Goal: Task Accomplishment & Management: Use online tool/utility

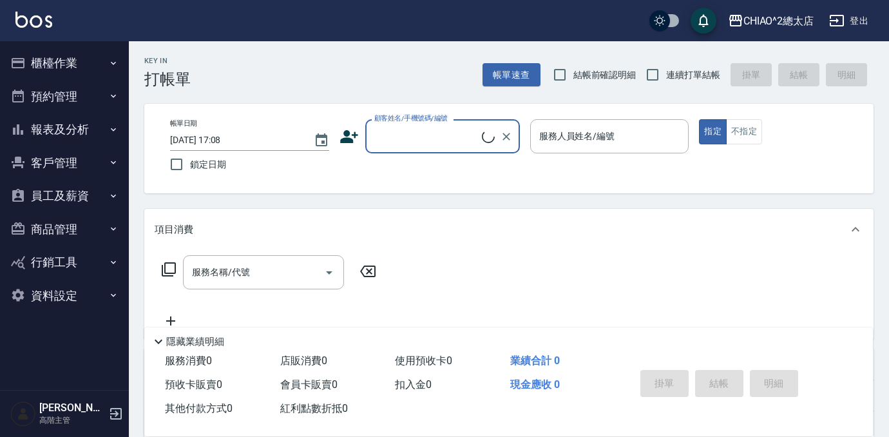
click at [30, 60] on button "櫃檯作業" at bounding box center [64, 62] width 118 height 33
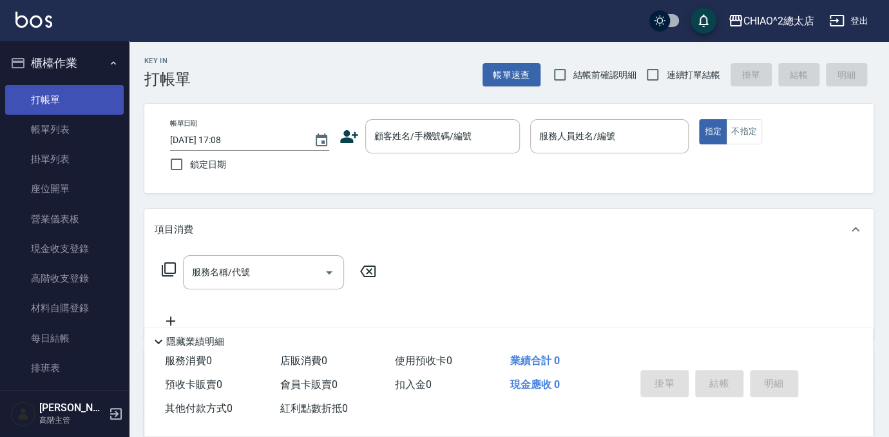
drag, startPoint x: 54, startPoint y: 94, endPoint x: 64, endPoint y: 92, distance: 10.5
click at [54, 94] on link "打帳單" at bounding box center [64, 100] width 118 height 30
click at [466, 140] on div "顧客姓名/手機號碼/編號 顧客姓名/手機號碼/編號" at bounding box center [442, 136] width 155 height 34
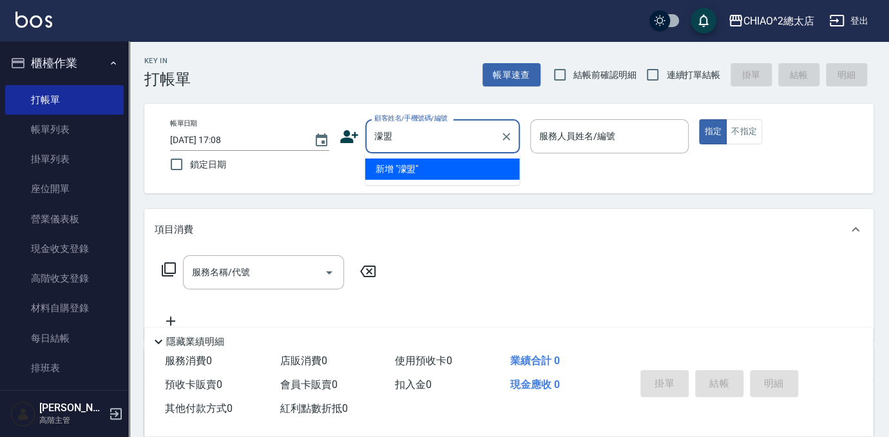
type input "濛"
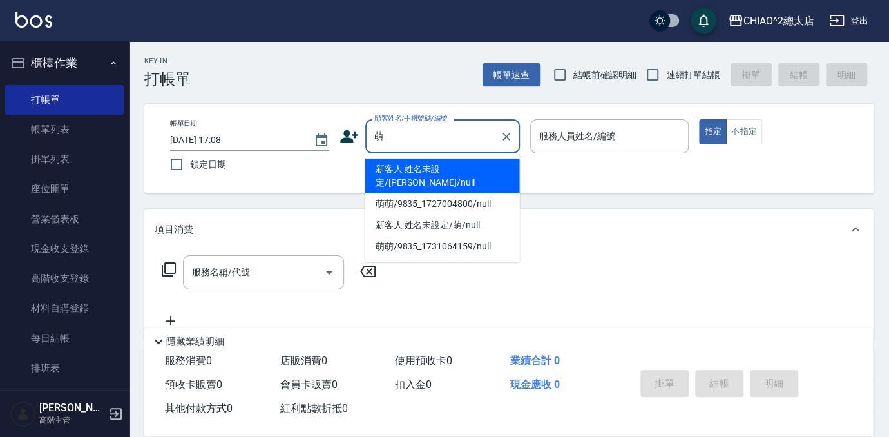
click at [438, 174] on li "新客人 姓名未設定/[PERSON_NAME]/null" at bounding box center [442, 175] width 155 height 35
type input "新客人 姓名未設定/[PERSON_NAME]/null"
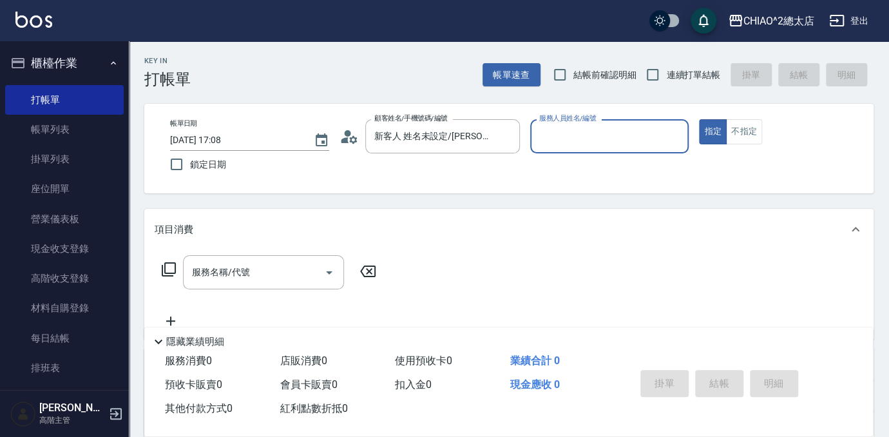
click at [591, 138] on input "服務人員姓名/編號" at bounding box center [609, 136] width 147 height 23
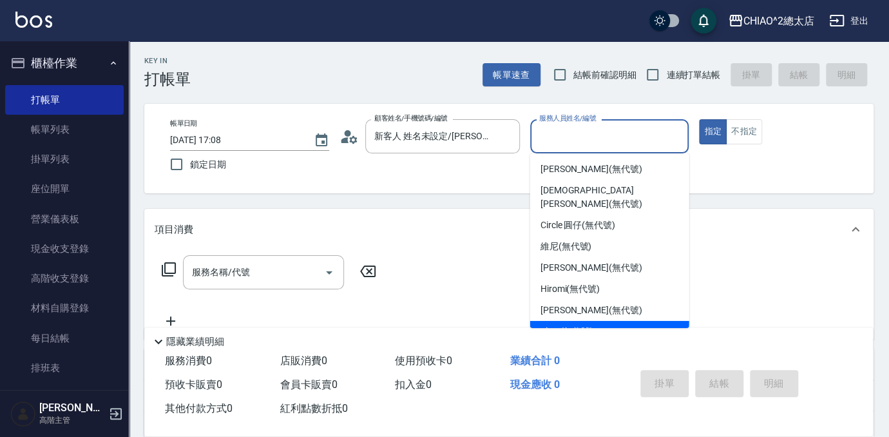
click at [567, 321] on div "Elmo (無代號)" at bounding box center [609, 331] width 159 height 21
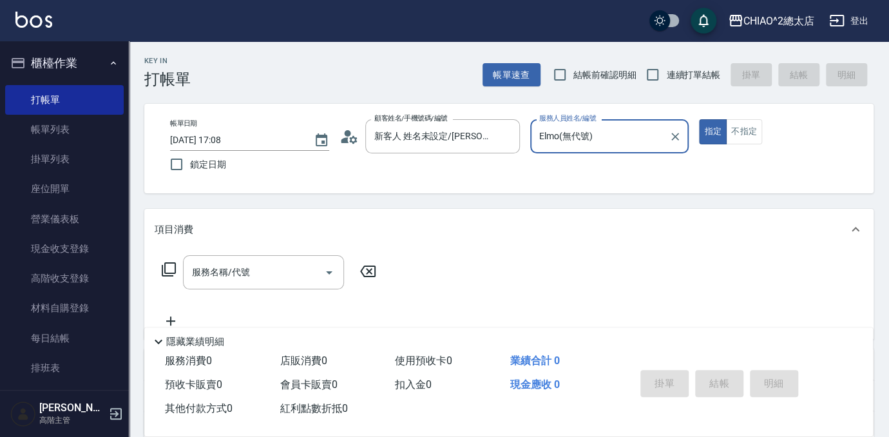
click at [639, 135] on input "Elmo(無代號)" at bounding box center [600, 136] width 128 height 23
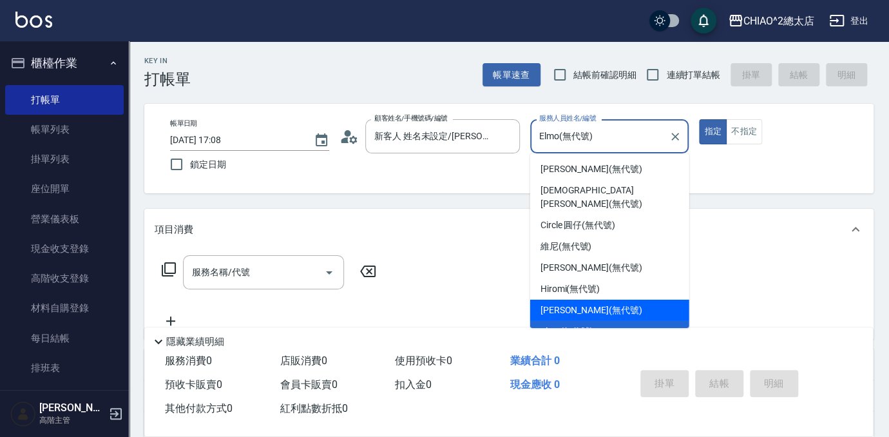
click at [567, 303] on span "[PERSON_NAME] (無代號)" at bounding box center [591, 310] width 102 height 14
type input "[PERSON_NAME](無代號)"
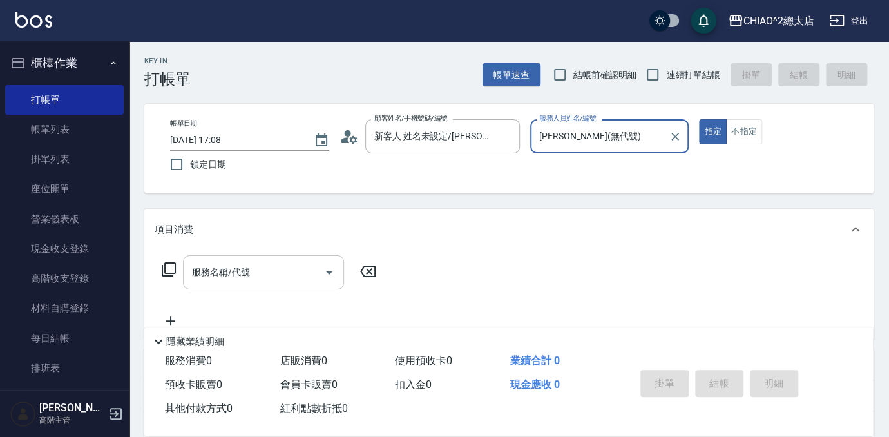
click at [212, 270] on div "服務名稱/代號 服務名稱/代號" at bounding box center [263, 272] width 161 height 34
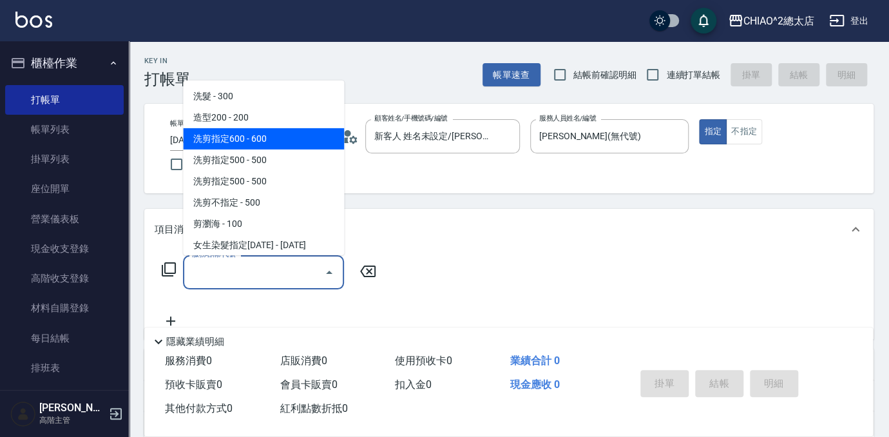
click at [269, 136] on span "洗剪指定600 - 600" at bounding box center [263, 138] width 161 height 21
type input "洗剪指定600(103107)"
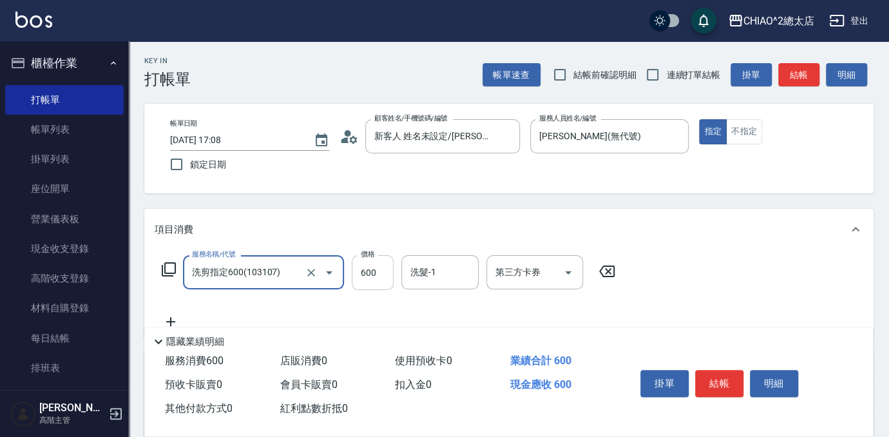
click at [381, 269] on input "600" at bounding box center [373, 272] width 42 height 35
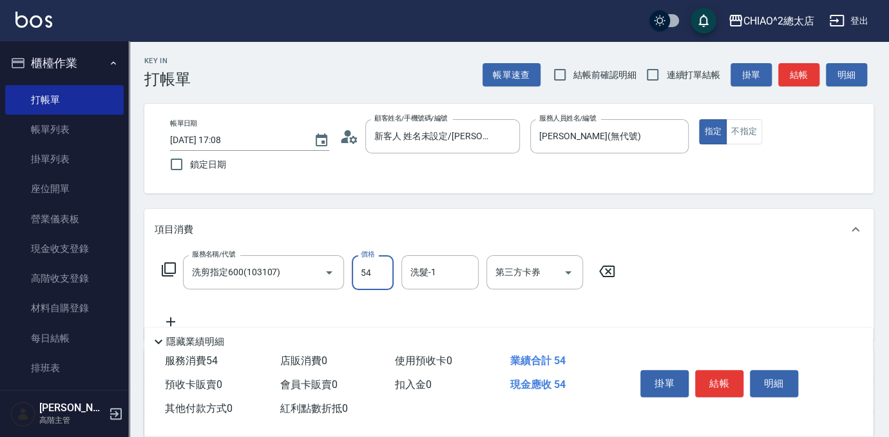
click at [379, 270] on input "54" at bounding box center [373, 272] width 42 height 35
type input "540"
click at [714, 384] on button "結帳" at bounding box center [719, 383] width 48 height 27
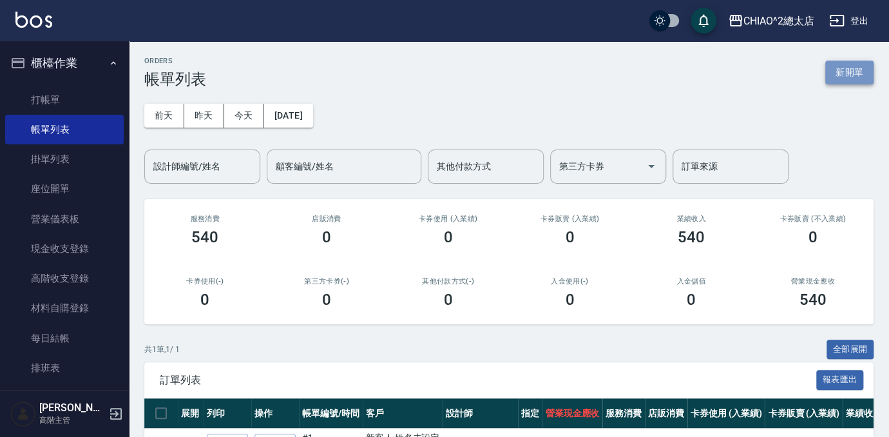
click at [837, 64] on button "新開單" at bounding box center [849, 73] width 48 height 24
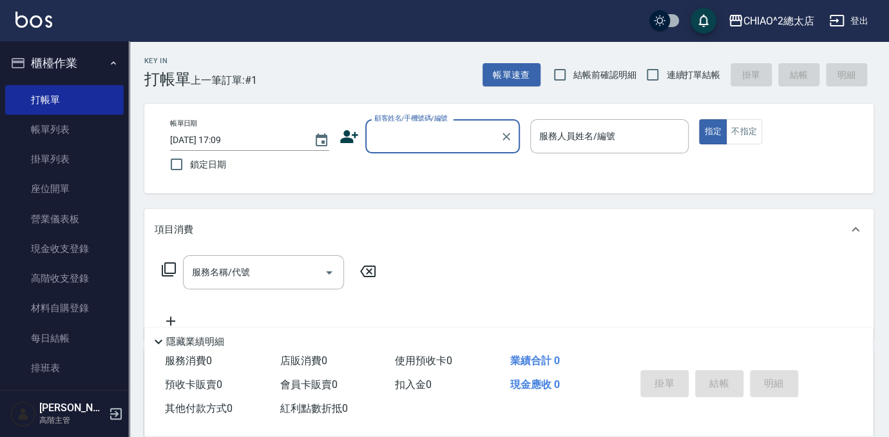
click at [430, 135] on input "顧客姓名/手機號碼/編號" at bounding box center [433, 136] width 124 height 23
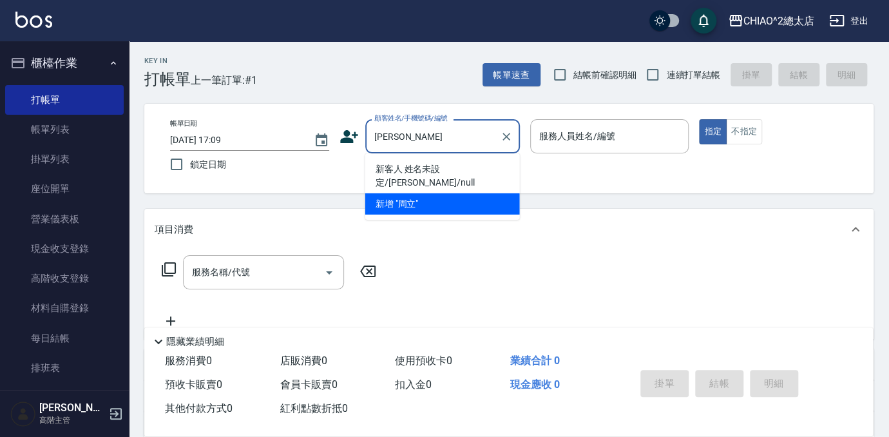
click at [439, 171] on li "新客人 姓名未設定/[PERSON_NAME]/null" at bounding box center [442, 175] width 155 height 35
type input "新客人 姓名未設定/[PERSON_NAME]/null"
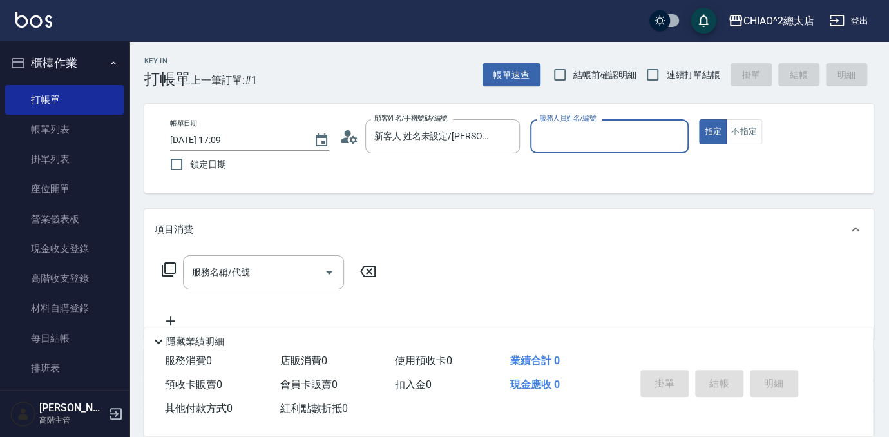
click at [641, 136] on input "服務人員姓名/編號" at bounding box center [609, 136] width 147 height 23
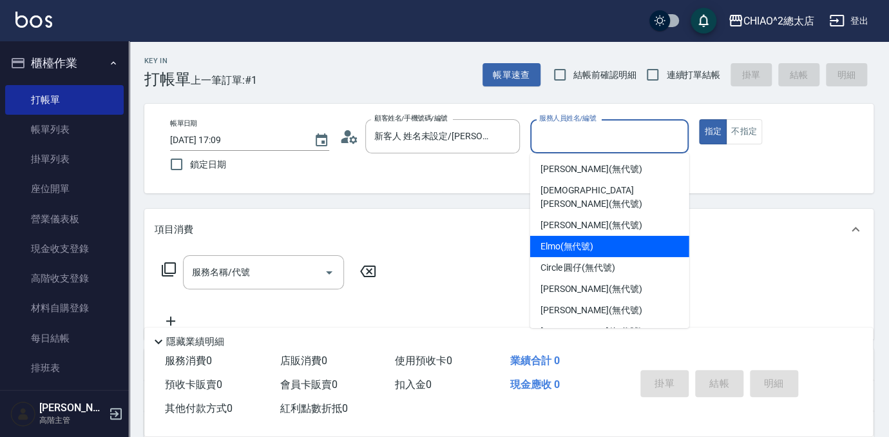
scroll to position [48, 0]
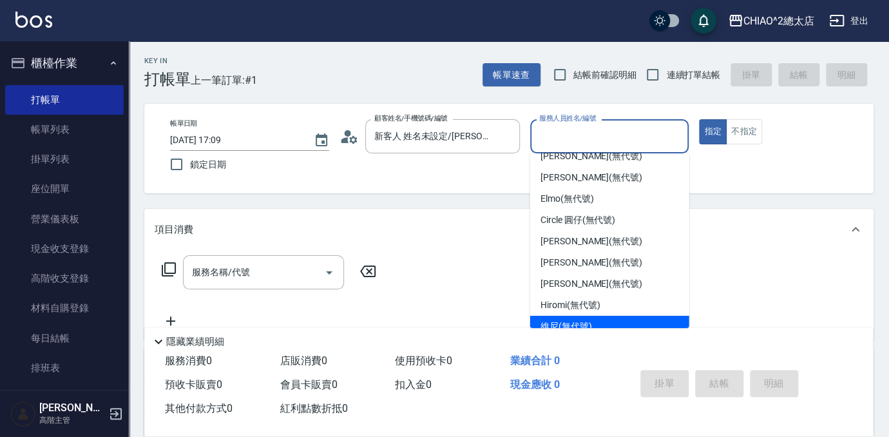
click at [604, 316] on div "維尼 (無代號)" at bounding box center [609, 325] width 159 height 21
type input "維尼(無代號)"
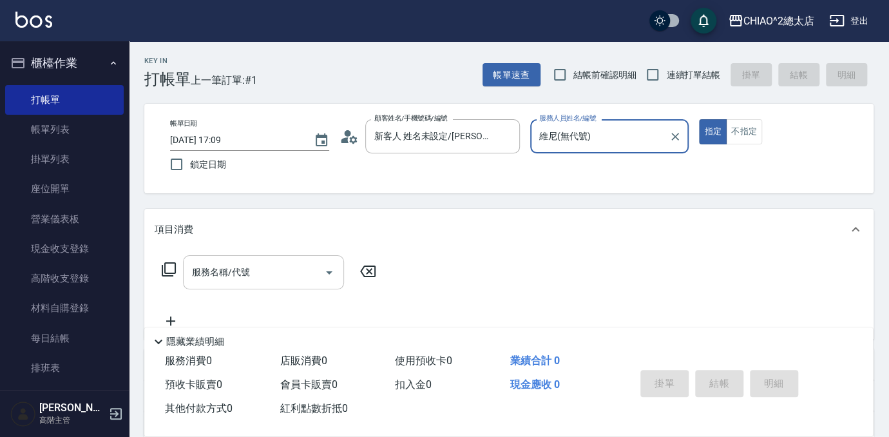
click at [261, 267] on input "服務名稱/代號" at bounding box center [254, 272] width 130 height 23
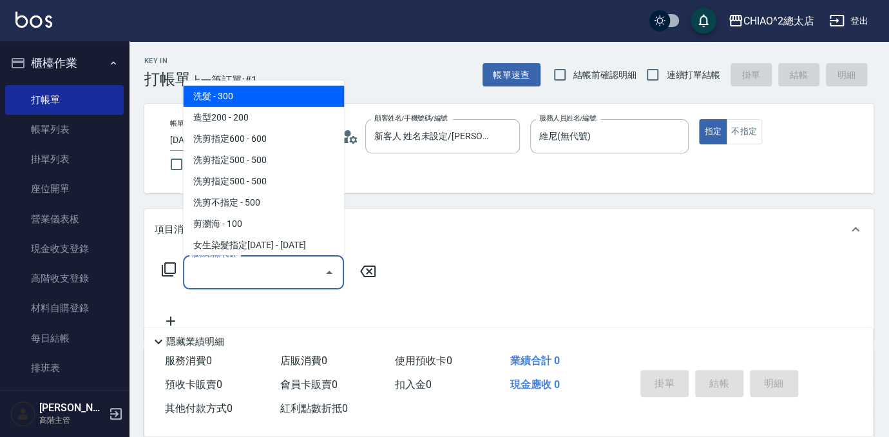
click at [218, 90] on span "洗髮 - 300" at bounding box center [263, 96] width 161 height 21
type input "洗髮(103103)"
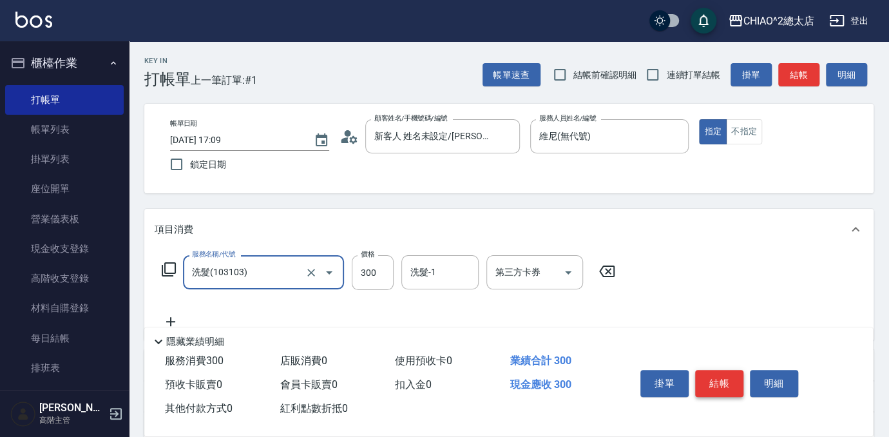
click at [729, 385] on button "結帳" at bounding box center [719, 383] width 48 height 27
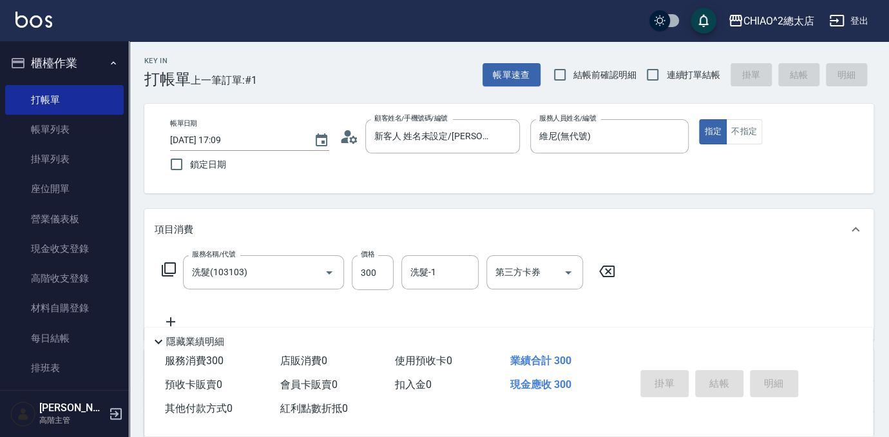
click at [729, 385] on div "Key In 打帳單 上一筆訂單:#1 帳單速查 結帳前確認明細 連續打單結帳 掛單 結帳 明細 帳單日期 [DATE] 17:09 鎖定日期 顧客姓名/手機…" at bounding box center [444, 313] width 889 height 626
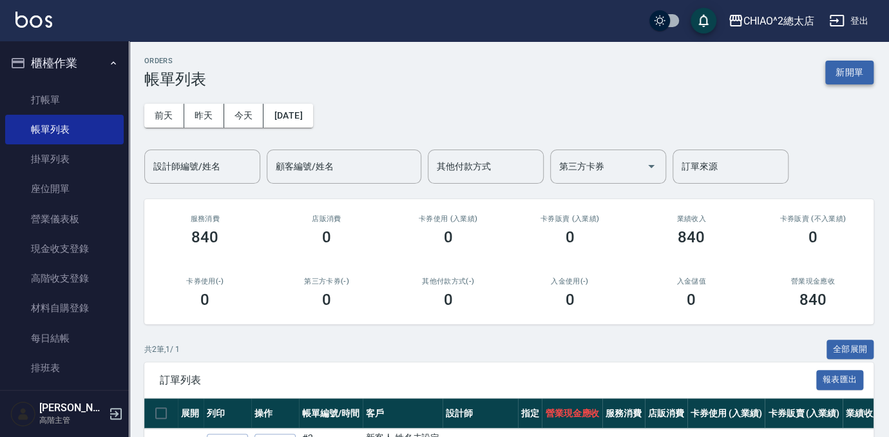
click at [845, 69] on button "新開單" at bounding box center [849, 73] width 48 height 24
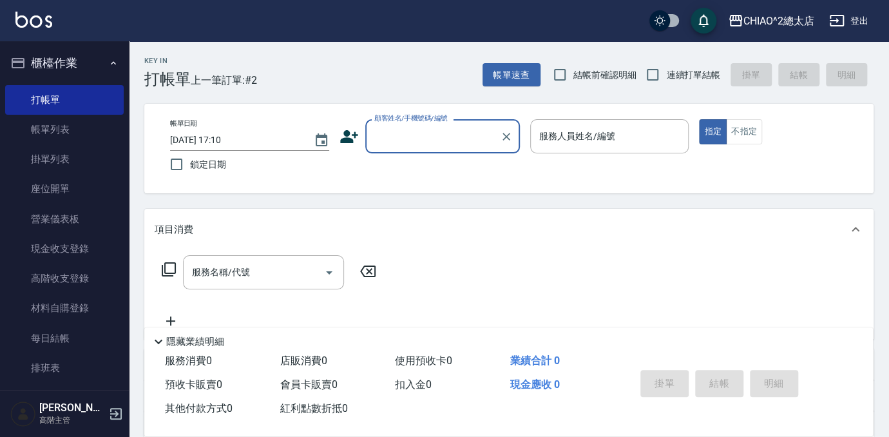
click at [428, 152] on div "顧客姓名/手機號碼/編號" at bounding box center [442, 136] width 155 height 34
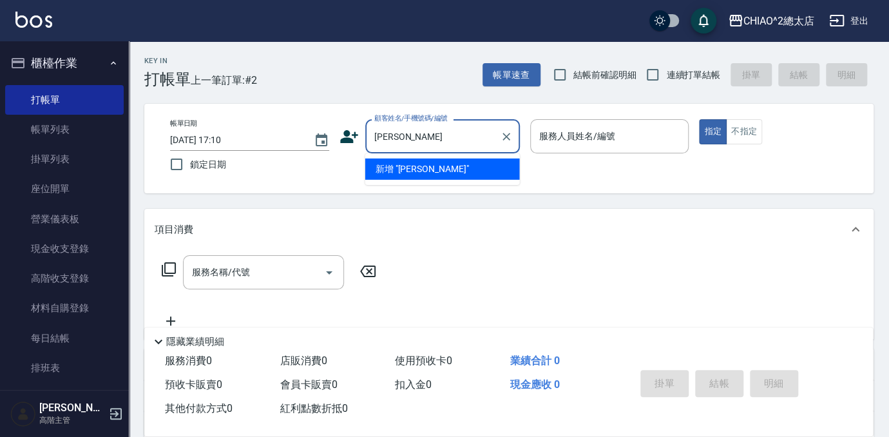
type input "[PERSON_NAME]"
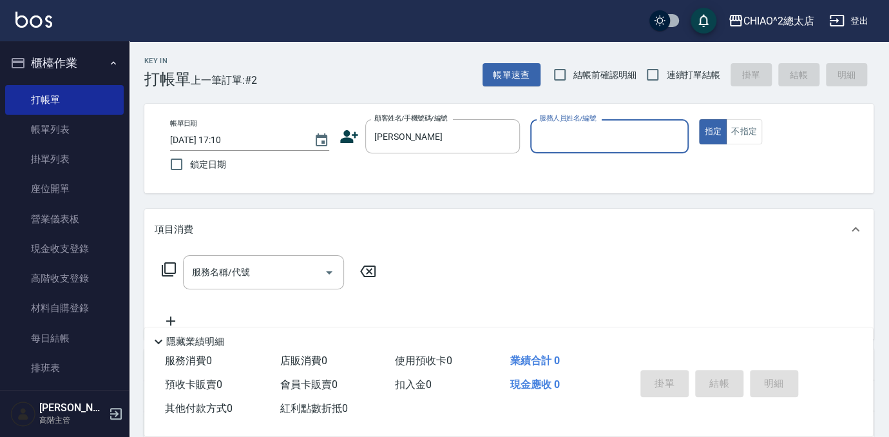
click at [604, 144] on input "服務人員姓名/編號" at bounding box center [609, 136] width 147 height 23
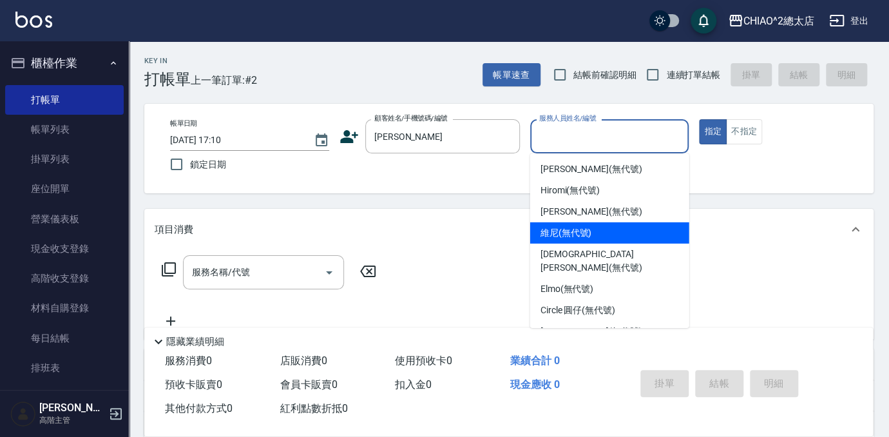
click at [596, 240] on div "維尼 (無代號)" at bounding box center [609, 232] width 159 height 21
type input "維尼(無代號)"
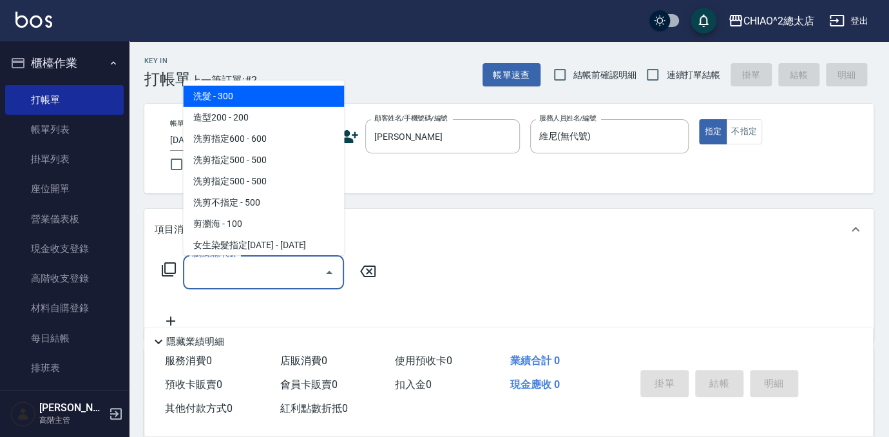
click at [230, 268] on div "服務名稱/代號 服務名稱/代號" at bounding box center [263, 272] width 161 height 34
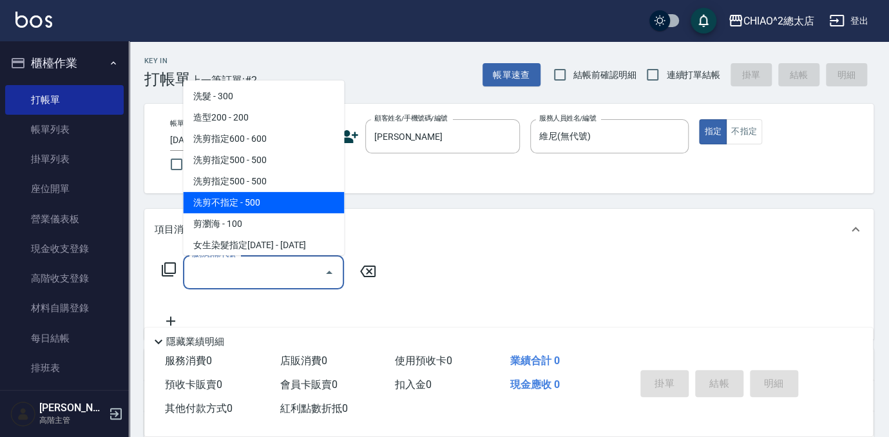
click at [243, 203] on span "洗剪不指定 - 500" at bounding box center [263, 202] width 161 height 21
type input "洗剪不指定(103110)"
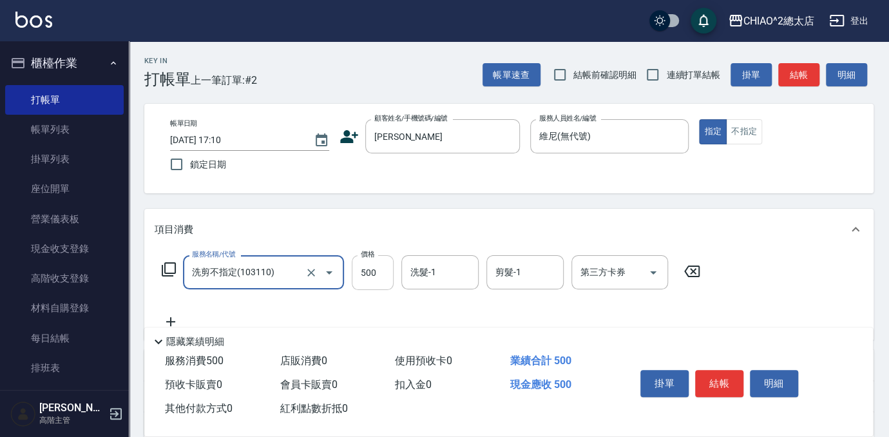
click at [371, 269] on input "500" at bounding box center [373, 272] width 42 height 35
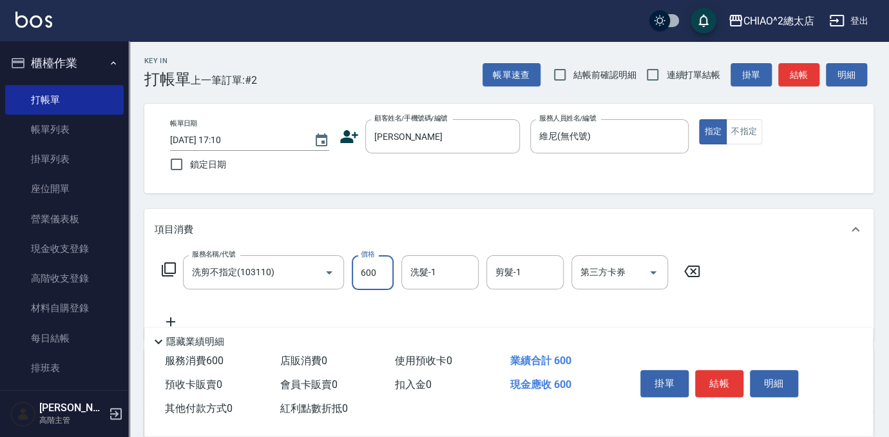
type input "600"
drag, startPoint x: 371, startPoint y: 269, endPoint x: 802, endPoint y: 265, distance: 430.8
click at [802, 265] on div "服務名稱/代號 洗剪不指定(103110) 服務名稱/代號 價格 600 價格 洗髮-1 洗髮-1 剪髮-1 剪髮-1 第三方卡券 第三方卡券" at bounding box center [508, 294] width 729 height 89
click at [728, 377] on button "結帳" at bounding box center [719, 383] width 48 height 27
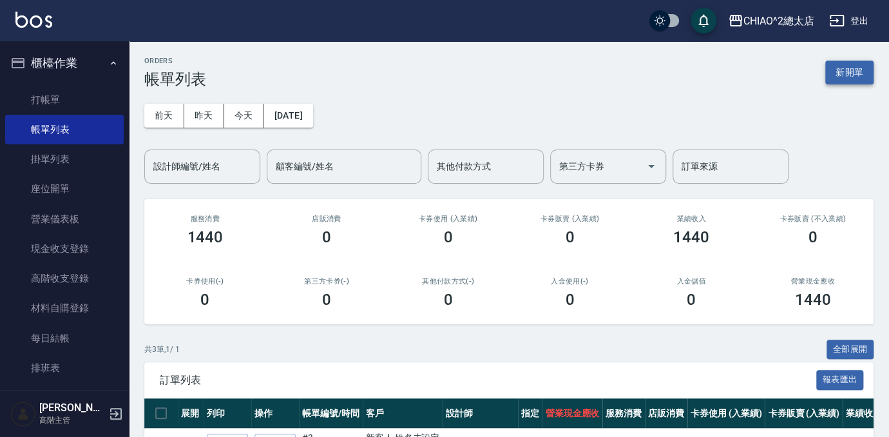
click at [849, 81] on button "新開單" at bounding box center [849, 73] width 48 height 24
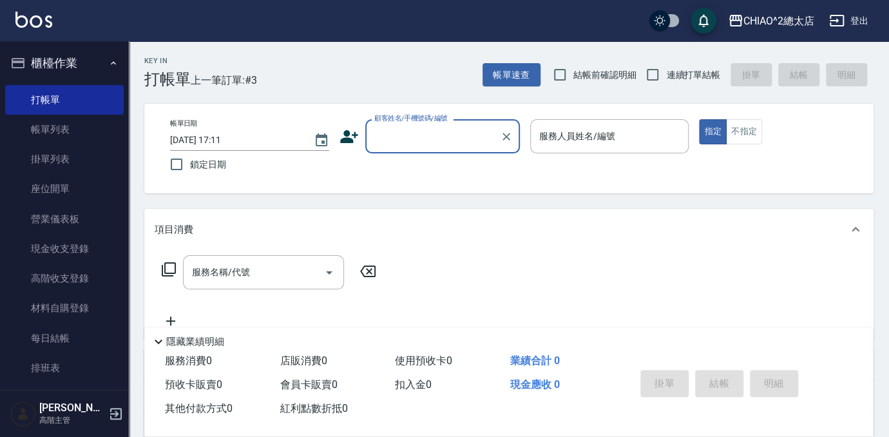
click at [467, 140] on input "顧客姓名/手機號碼/編號" at bounding box center [433, 136] width 124 height 23
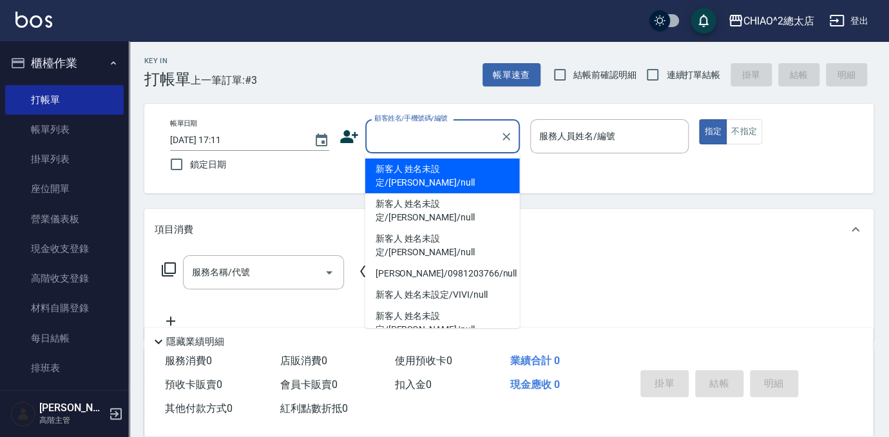
click at [460, 135] on input "顧客姓名/手機號碼/編號" at bounding box center [433, 136] width 124 height 23
click at [417, 140] on input "[PERSON_NAME]" at bounding box center [433, 136] width 124 height 23
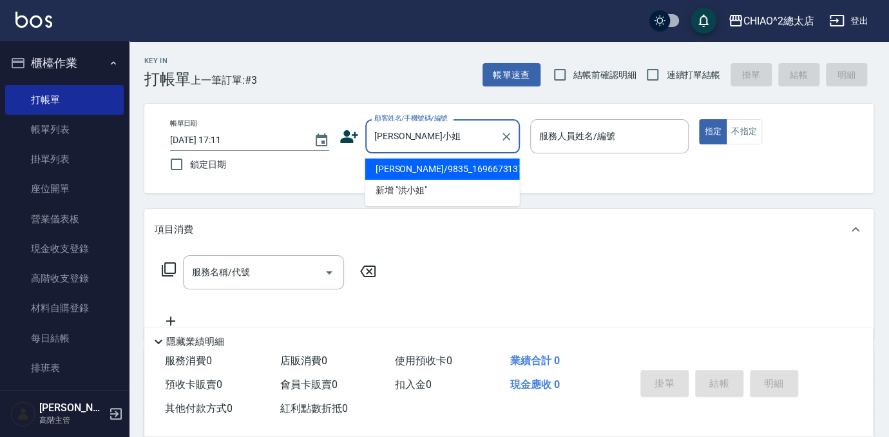
click at [417, 169] on li "[PERSON_NAME]/9835_1696673137/null" at bounding box center [442, 168] width 155 height 21
type input "[PERSON_NAME]/9835_1696673137/null"
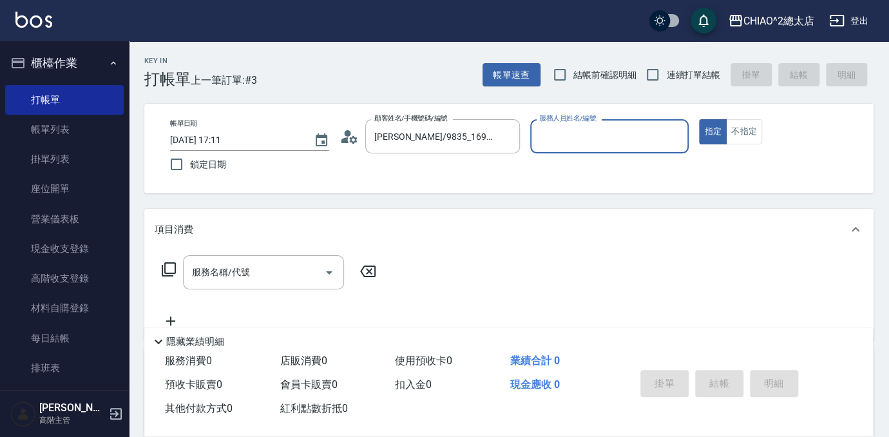
click at [573, 132] on input "服務人員姓名/編號" at bounding box center [609, 136] width 147 height 23
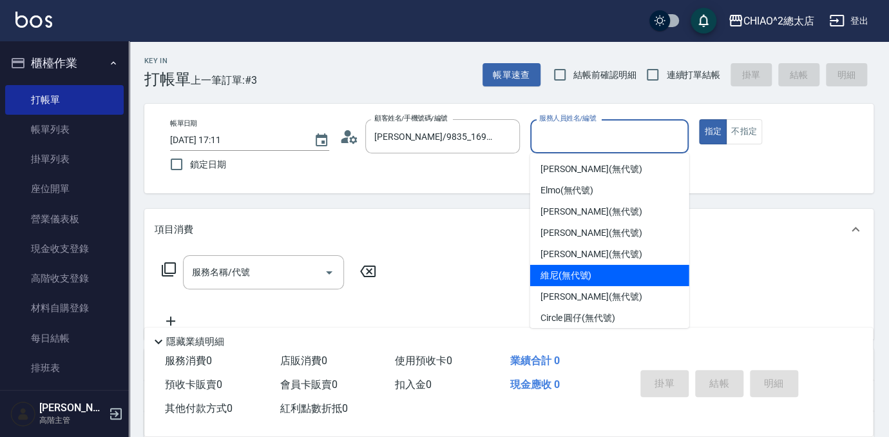
click at [574, 277] on span "維尼 (無代號)" at bounding box center [566, 275] width 52 height 14
type input "維尼(無代號)"
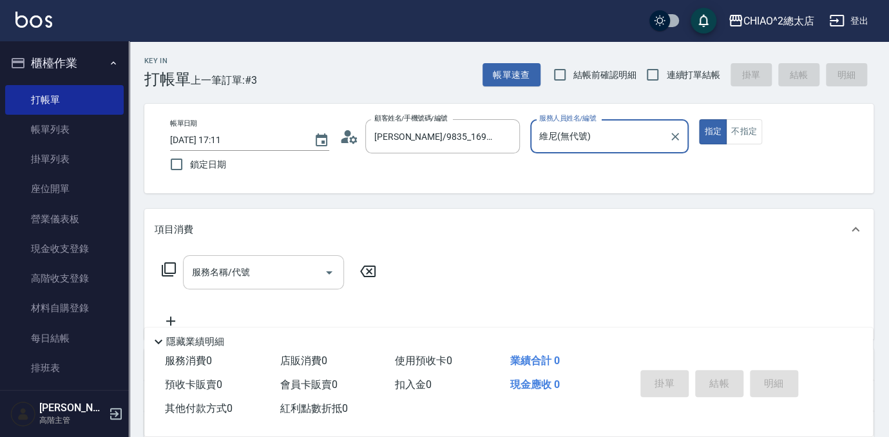
click at [252, 267] on input "服務名稱/代號" at bounding box center [254, 272] width 130 height 23
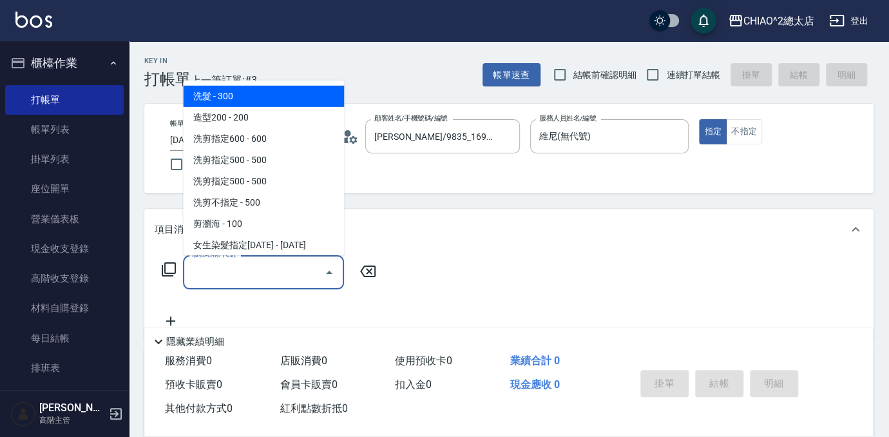
click at [281, 91] on span "洗髮 - 300" at bounding box center [263, 96] width 161 height 21
type input "洗髮(103103)"
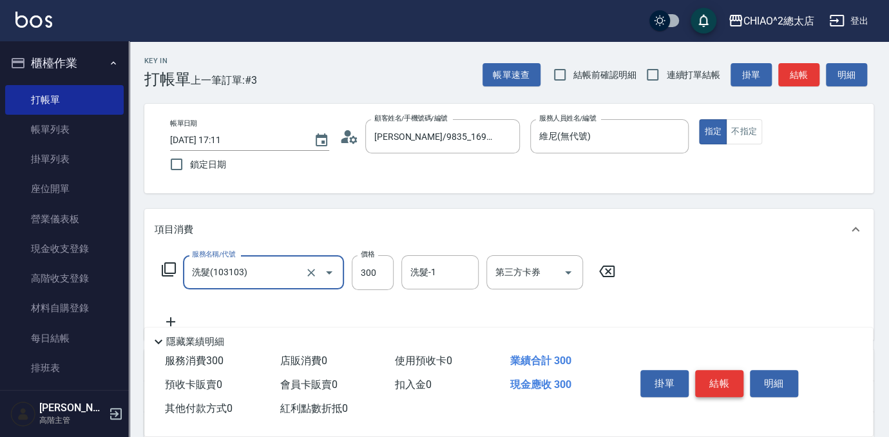
click at [712, 378] on button "結帳" at bounding box center [719, 383] width 48 height 27
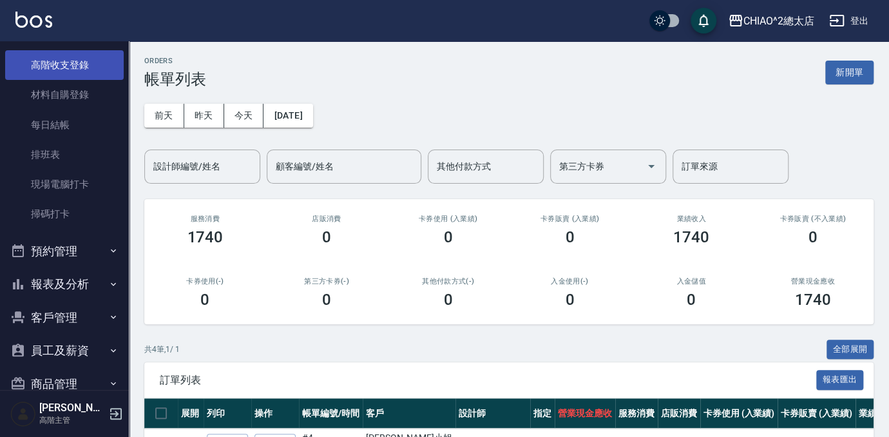
scroll to position [234, 0]
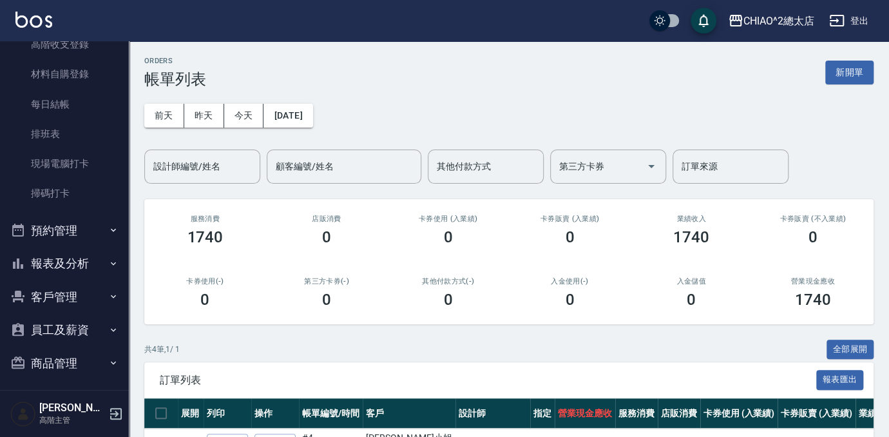
click at [54, 263] on button "報表及分析" at bounding box center [64, 263] width 118 height 33
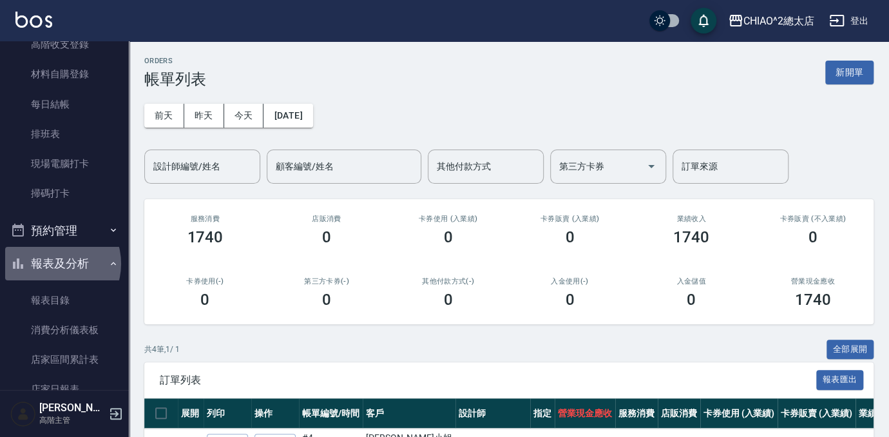
click at [54, 263] on button "報表及分析" at bounding box center [64, 263] width 118 height 33
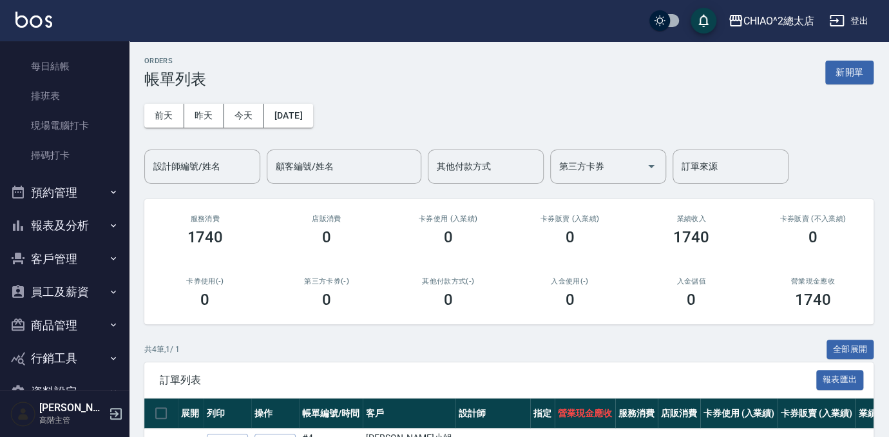
scroll to position [305, 0]
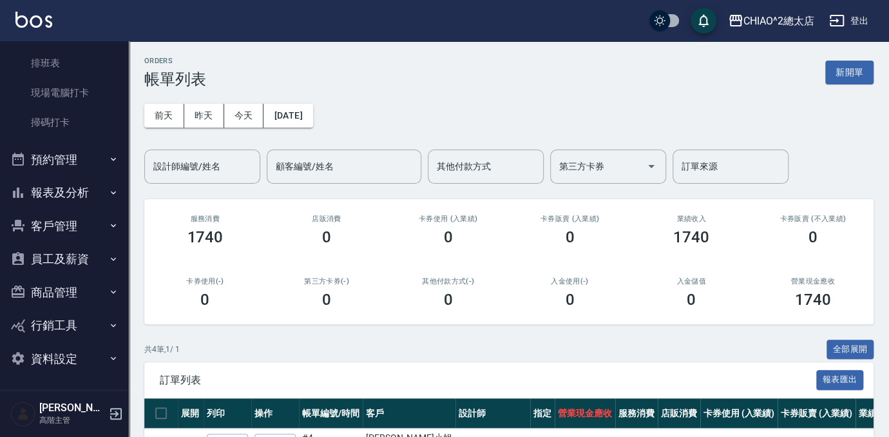
click at [52, 196] on button "報表及分析" at bounding box center [64, 192] width 118 height 33
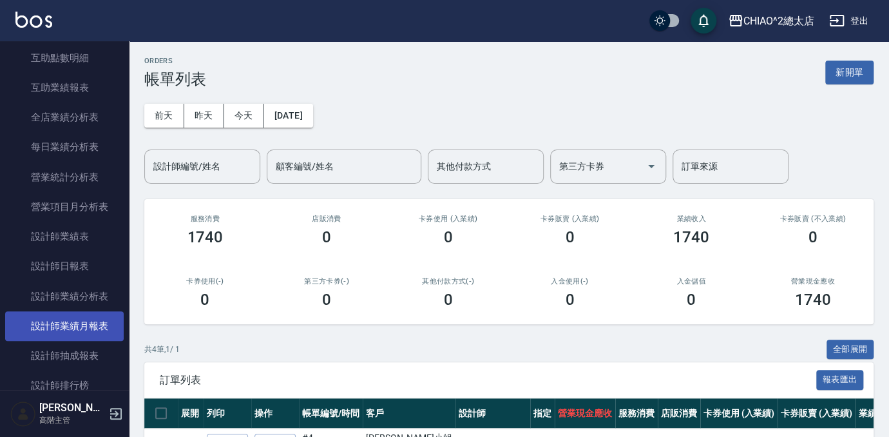
scroll to position [773, 0]
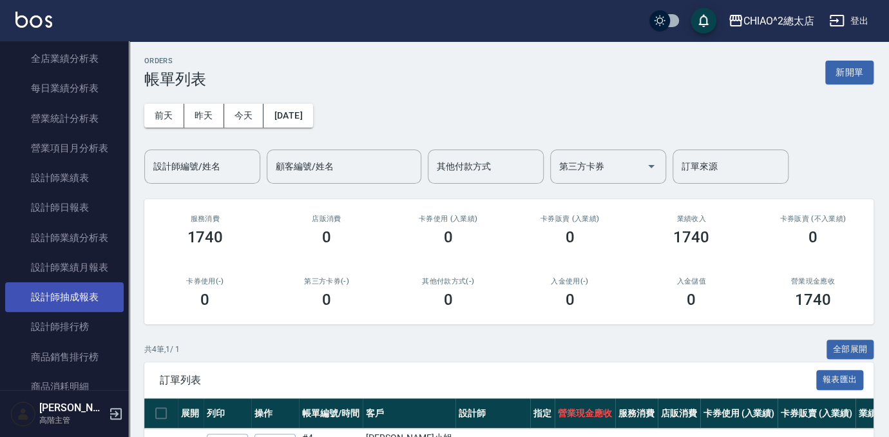
click at [89, 299] on link "設計師抽成報表" at bounding box center [64, 297] width 118 height 30
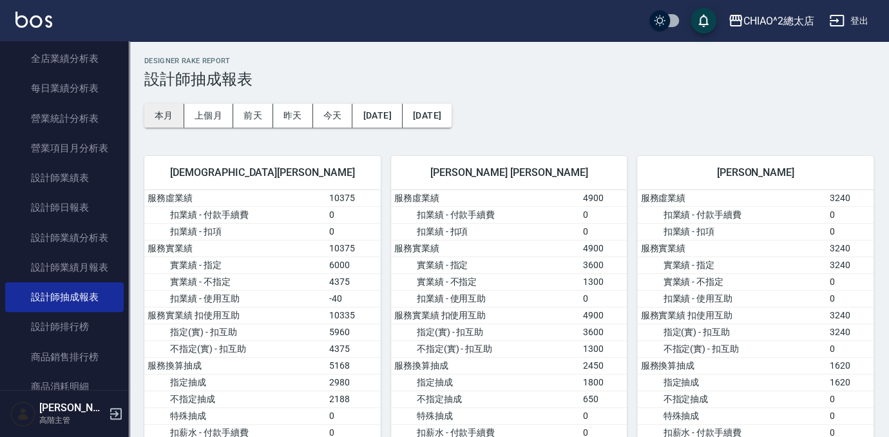
click at [156, 122] on button "本月" at bounding box center [164, 116] width 40 height 24
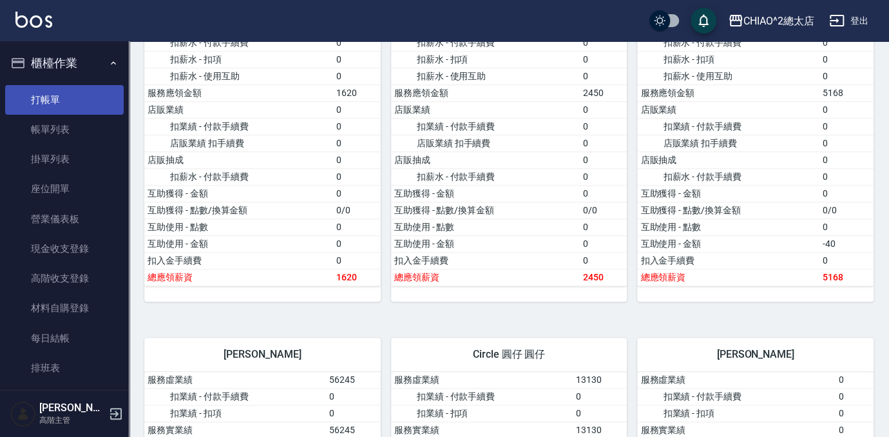
scroll to position [238, 0]
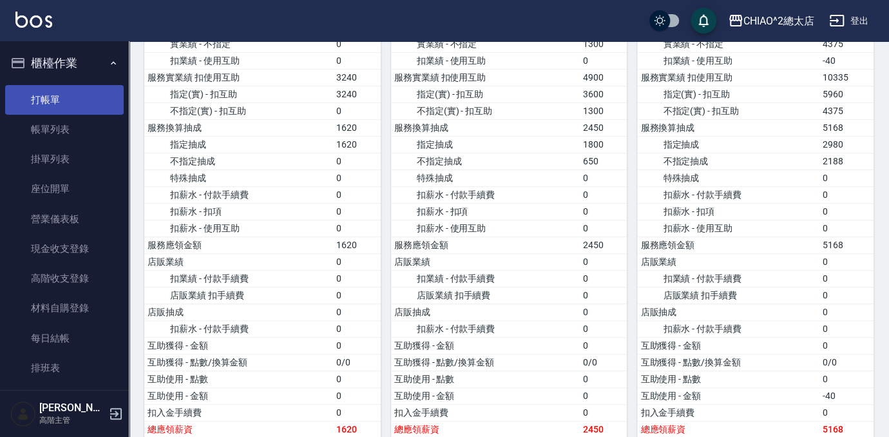
click at [65, 102] on link "打帳單" at bounding box center [64, 100] width 118 height 30
